Goal: Information Seeking & Learning: Learn about a topic

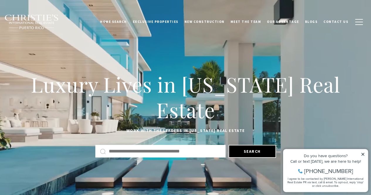
click at [127, 151] on input "text" at bounding box center [165, 151] width 112 height 8
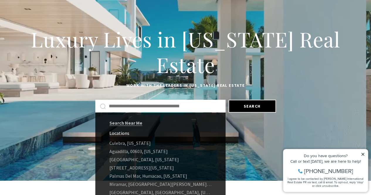
scroll to position [45, 0]
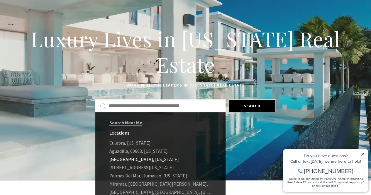
click at [127, 159] on link "Carolina, Puerto Rico" at bounding box center [160, 159] width 130 height 8
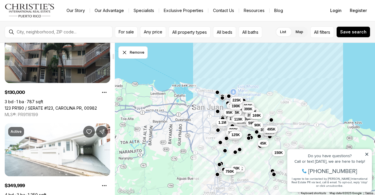
scroll to position [331, 0]
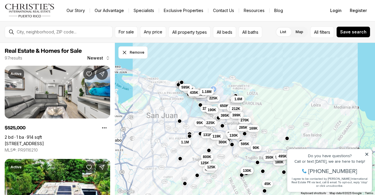
click at [208, 91] on span "1.18M" at bounding box center [207, 91] width 10 height 5
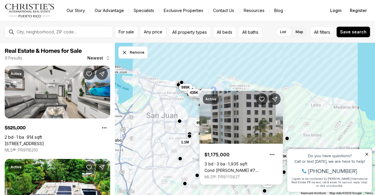
click at [260, 69] on div "300K 650K 395K 280K 212K 220K 130K 499K 270K 285K 399K 595K 180K 350K 550K 130K…" at bounding box center [245, 119] width 260 height 152
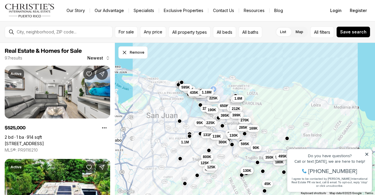
click at [235, 98] on span "1.6M" at bounding box center [238, 98] width 8 height 5
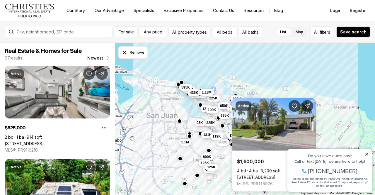
click at [232, 99] on button "250K" at bounding box center [236, 98] width 13 height 7
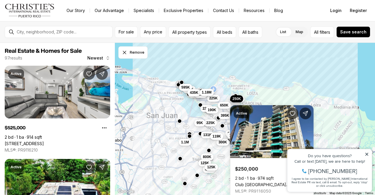
click at [226, 106] on span "650K" at bounding box center [224, 105] width 8 height 5
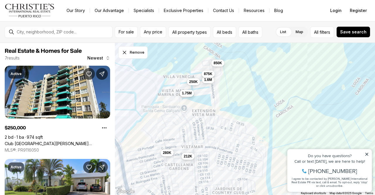
click at [188, 93] on span "1.75M" at bounding box center [187, 93] width 10 height 5
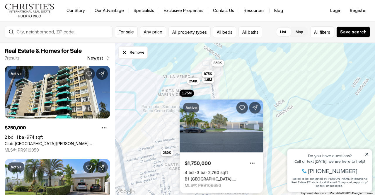
click at [192, 84] on button "250K" at bounding box center [193, 81] width 13 height 7
